Goal: Entertainment & Leisure: Consume media (video, audio)

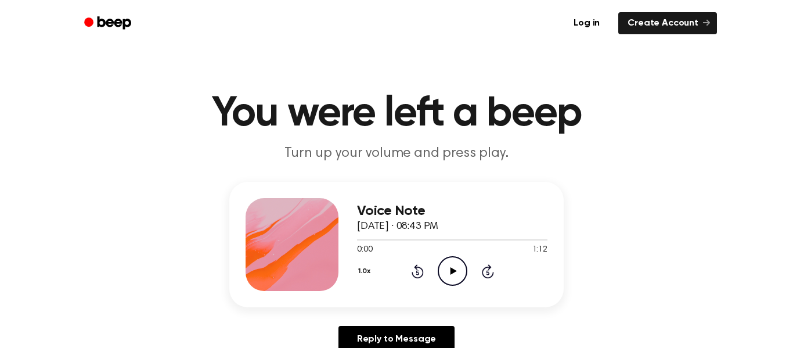
click at [456, 251] on div "0:00 1:12" at bounding box center [452, 250] width 190 height 12
click at [458, 258] on circle at bounding box center [452, 271] width 28 height 28
click at [451, 278] on icon "Play Audio" at bounding box center [453, 271] width 30 height 30
click at [389, 240] on div at bounding box center [452, 239] width 190 height 1
click at [438, 261] on icon "Play Audio" at bounding box center [453, 271] width 30 height 30
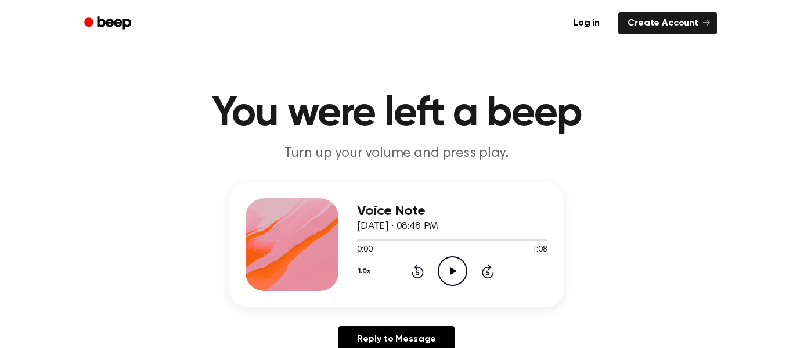
click at [462, 264] on icon "Play Audio" at bounding box center [453, 271] width 30 height 30
click at [448, 240] on div at bounding box center [452, 239] width 190 height 1
click at [451, 265] on icon "Play Audio" at bounding box center [453, 271] width 30 height 30
click at [359, 239] on div at bounding box center [452, 239] width 190 height 9
click at [463, 264] on icon "Play Audio" at bounding box center [453, 271] width 30 height 30
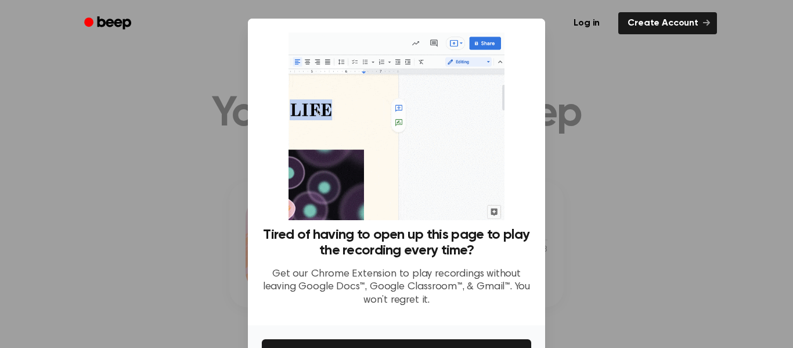
click at [709, 156] on div at bounding box center [396, 174] width 793 height 348
click at [724, 158] on div at bounding box center [396, 174] width 793 height 348
click at [724, 156] on div at bounding box center [396, 174] width 793 height 348
click at [723, 163] on div at bounding box center [396, 174] width 793 height 348
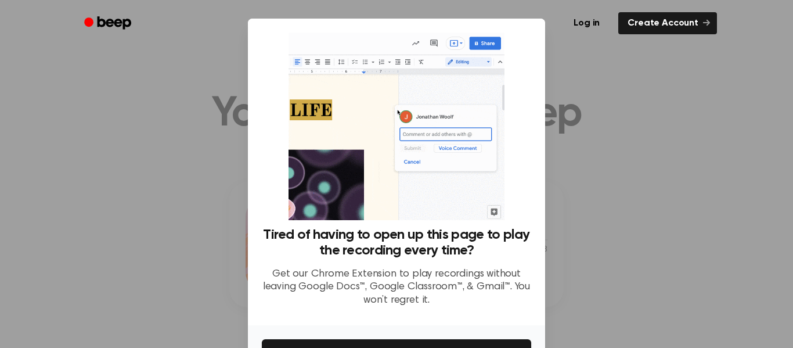
click at [733, 159] on div at bounding box center [396, 174] width 793 height 348
click at [739, 154] on div at bounding box center [396, 174] width 793 height 348
click at [743, 139] on div at bounding box center [396, 174] width 793 height 348
click at [612, 177] on div at bounding box center [396, 174] width 793 height 348
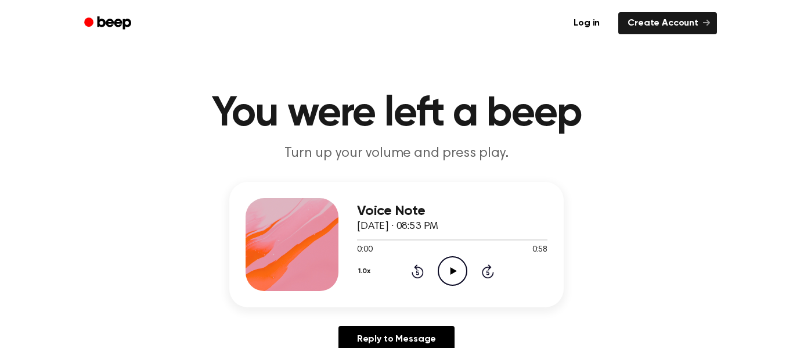
click at [481, 271] on icon "Skip 5 seconds" at bounding box center [487, 271] width 13 height 15
click at [458, 275] on icon "Play Audio" at bounding box center [453, 271] width 30 height 30
click at [368, 240] on span at bounding box center [371, 239] width 9 height 9
click at [363, 240] on div at bounding box center [365, 239] width 17 height 1
